Goal: Task Accomplishment & Management: Manage account settings

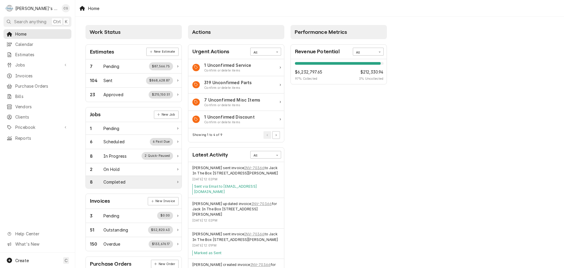
click at [138, 182] on div "8 Completed" at bounding box center [131, 182] width 83 height 6
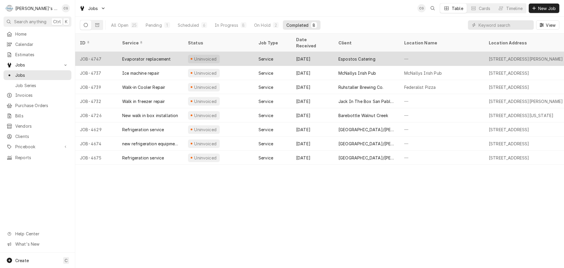
click at [391, 54] on div "Espostos Catering" at bounding box center [367, 59] width 66 height 14
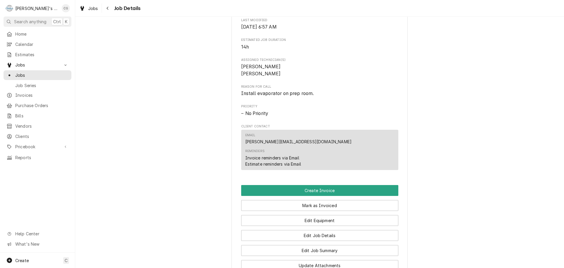
scroll to position [235, 0]
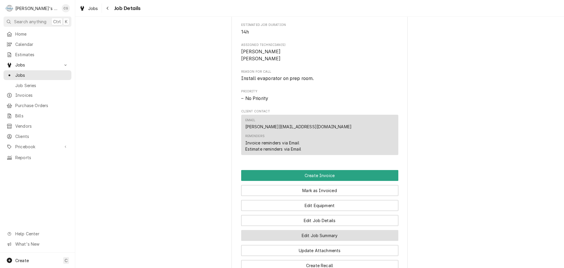
click at [309, 241] on button "Edit Job Summary" at bounding box center [319, 235] width 157 height 11
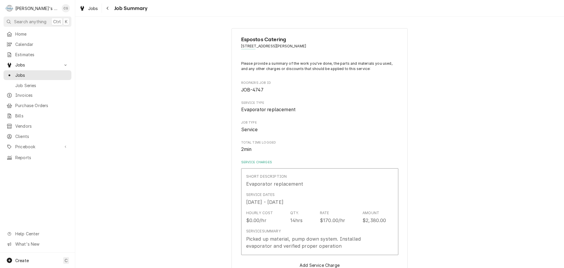
type textarea "x"
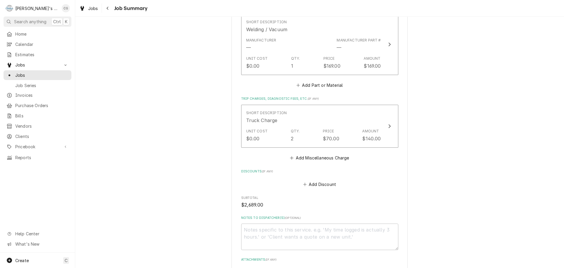
scroll to position [382, 0]
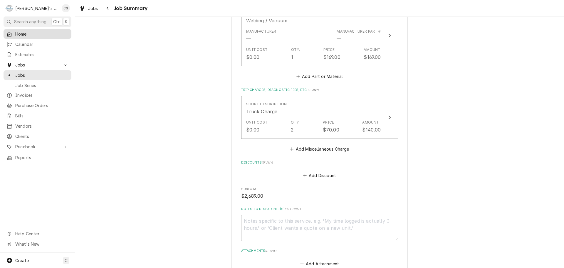
click at [39, 35] on span "Home" at bounding box center [41, 34] width 53 height 6
